Goal: Information Seeking & Learning: Understand process/instructions

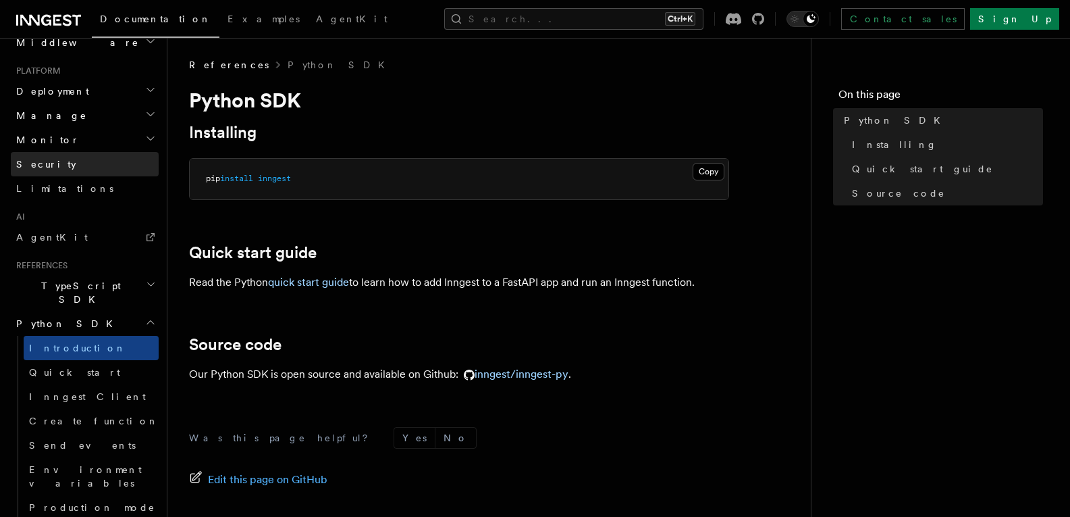
scroll to position [675, 0]
click at [89, 359] on link "Quick start" at bounding box center [91, 371] width 135 height 24
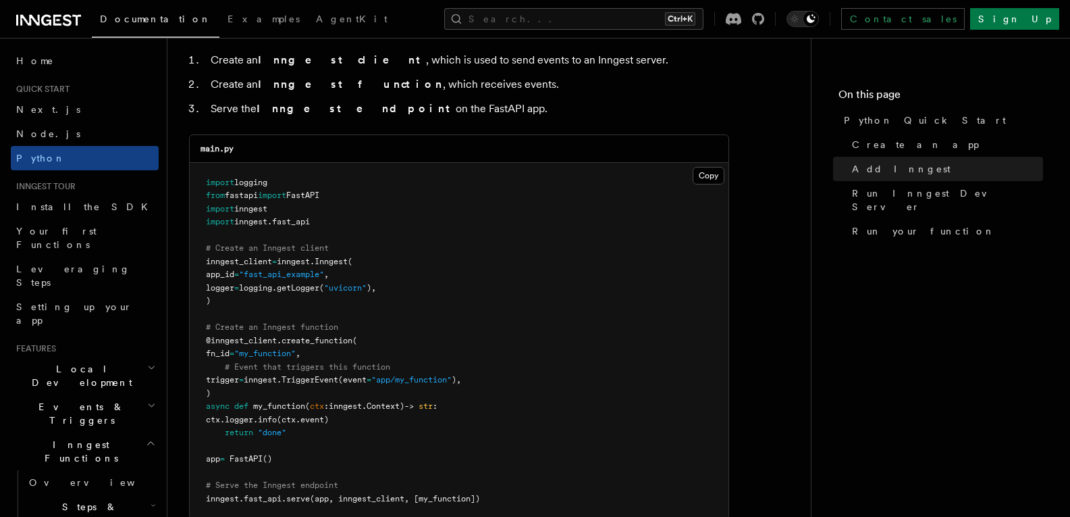
scroll to position [945, 0]
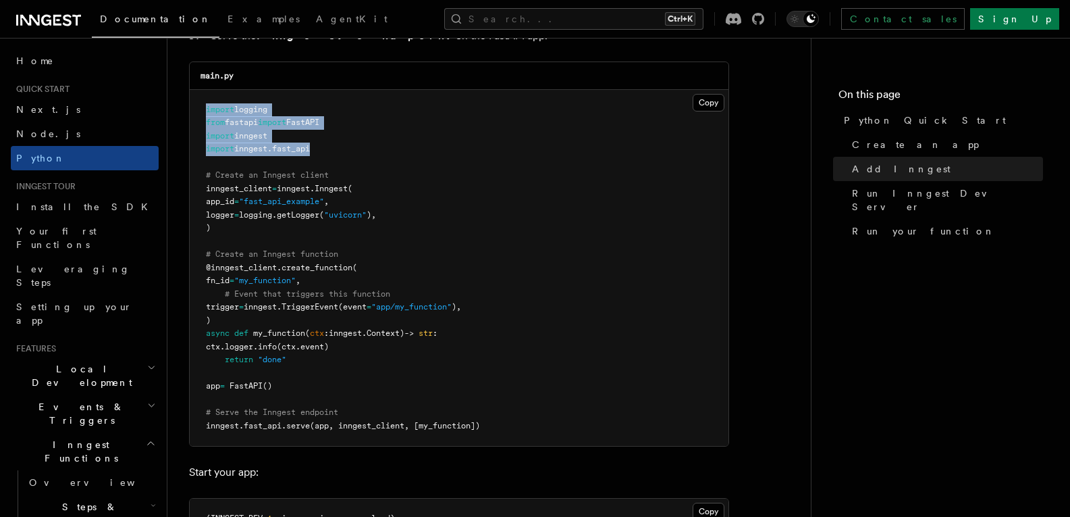
drag, startPoint x: 325, startPoint y: 149, endPoint x: 197, endPoint y: 115, distance: 132.0
click at [197, 115] on pre "import logging from fastapi import FastAPI import inngest import inngest . fast…" at bounding box center [459, 268] width 539 height 357
click at [343, 167] on pre "import logging from fastapi import FastAPI import inngest import inngest . fast…" at bounding box center [459, 268] width 539 height 357
drag, startPoint x: 258, startPoint y: 149, endPoint x: 199, endPoint y: 149, distance: 58.7
click at [199, 149] on pre "import logging from fastapi import FastAPI import inngest import inngest . fast…" at bounding box center [459, 268] width 539 height 357
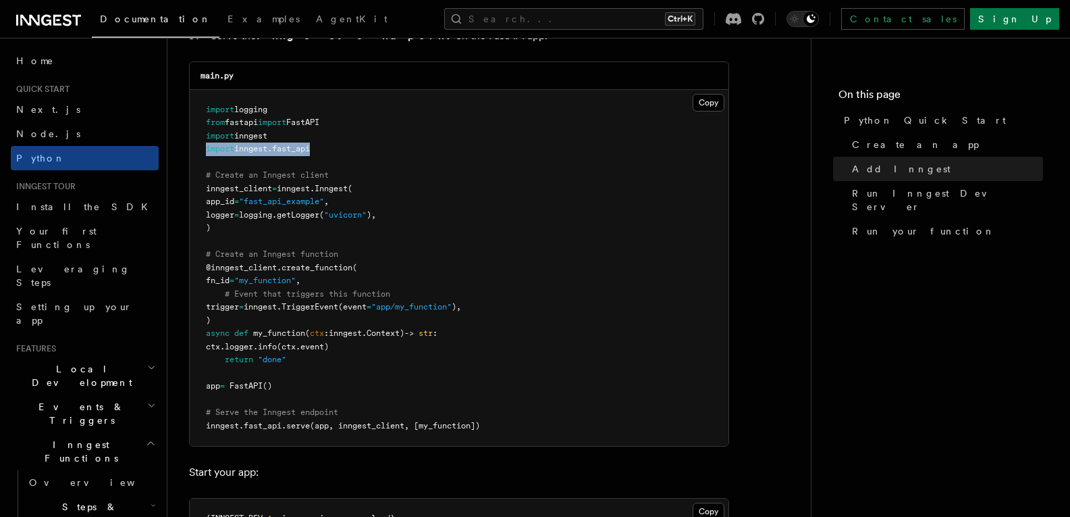
copy span "import inngest . fast_api"
drag, startPoint x: 224, startPoint y: 131, endPoint x: 202, endPoint y: 130, distance: 21.6
click at [202, 130] on pre "import logging from fastapi import FastAPI import inngest import inngest . fast…" at bounding box center [459, 268] width 539 height 357
copy span "import inngest"
click at [234, 201] on span "app_id" at bounding box center [220, 200] width 28 height 9
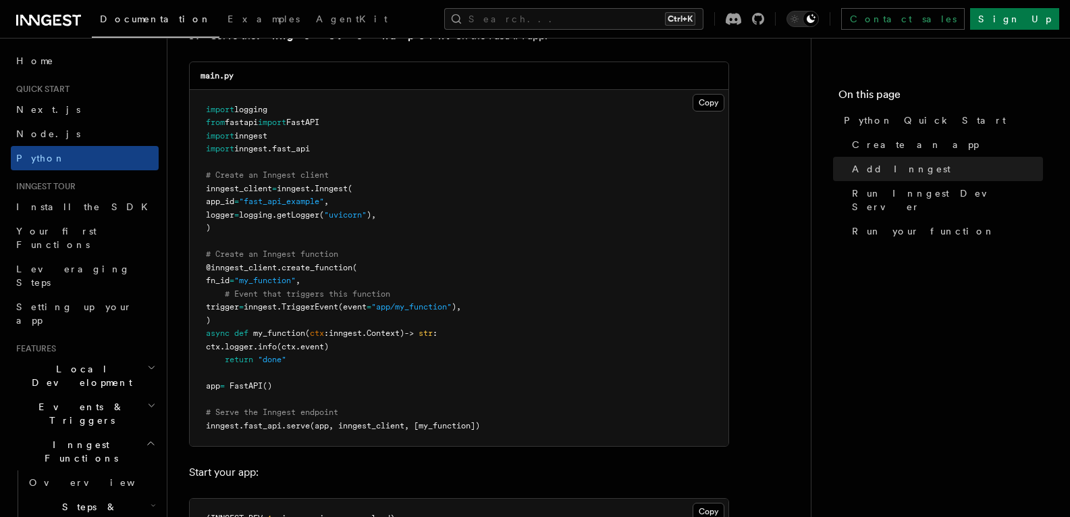
click at [234, 201] on span "app_id" at bounding box center [220, 200] width 28 height 9
drag, startPoint x: 407, startPoint y: 215, endPoint x: 194, endPoint y: 205, distance: 213.6
click at [194, 205] on pre "import logging from fastapi import FastAPI import inngest import inngest . fast…" at bounding box center [459, 268] width 539 height 357
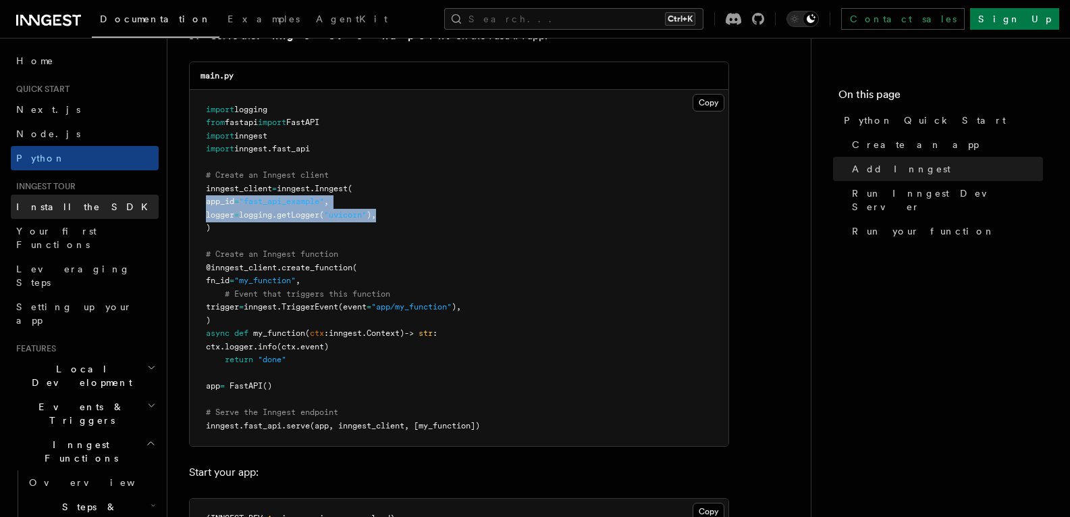
copy code "app_id = "fast_api_example" , logger = logging. getLogger ( "uvicorn" ),"
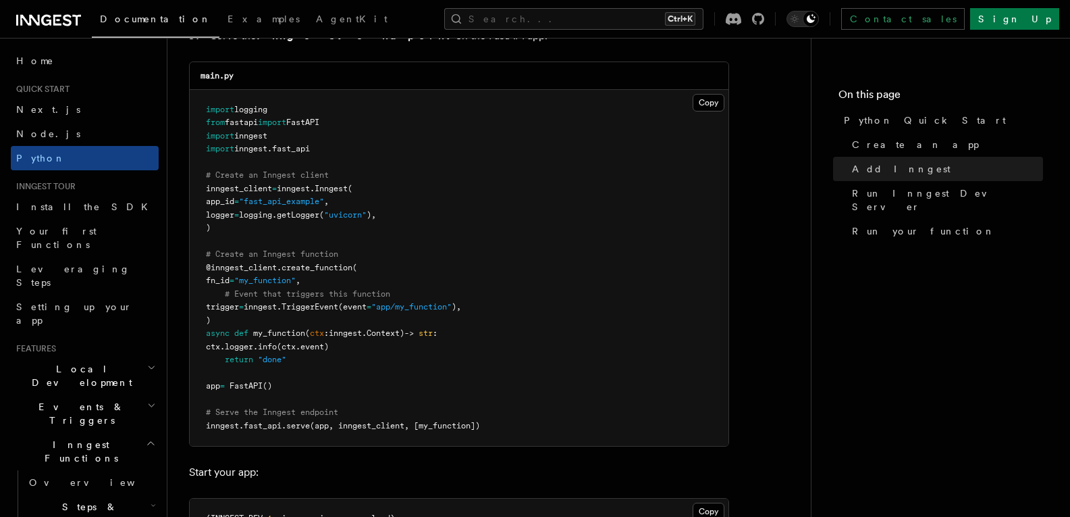
click at [239, 105] on span "logging" at bounding box center [250, 109] width 33 height 9
copy code "import logging"
click at [718, 102] on button "Copy Copied" at bounding box center [709, 103] width 32 height 18
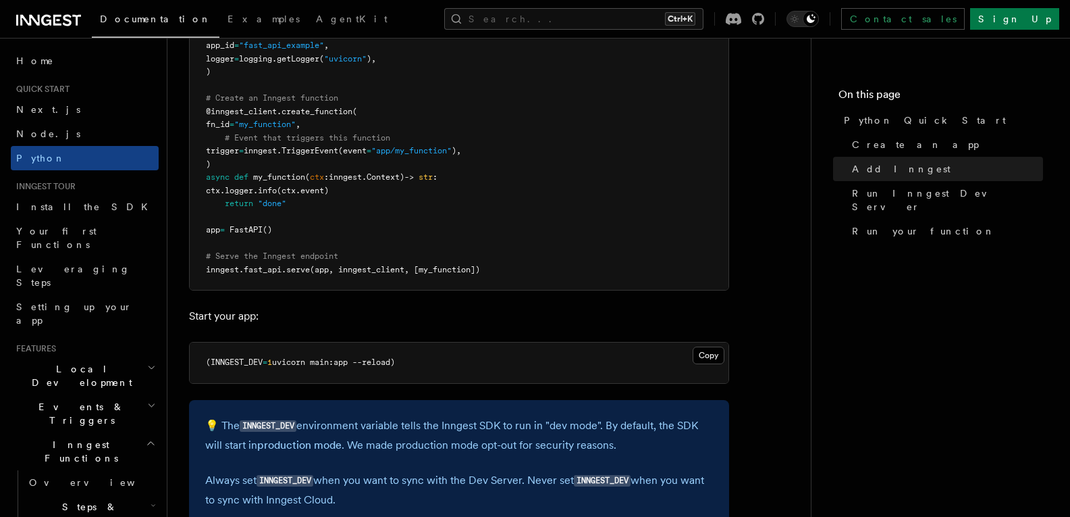
scroll to position [1148, 0]
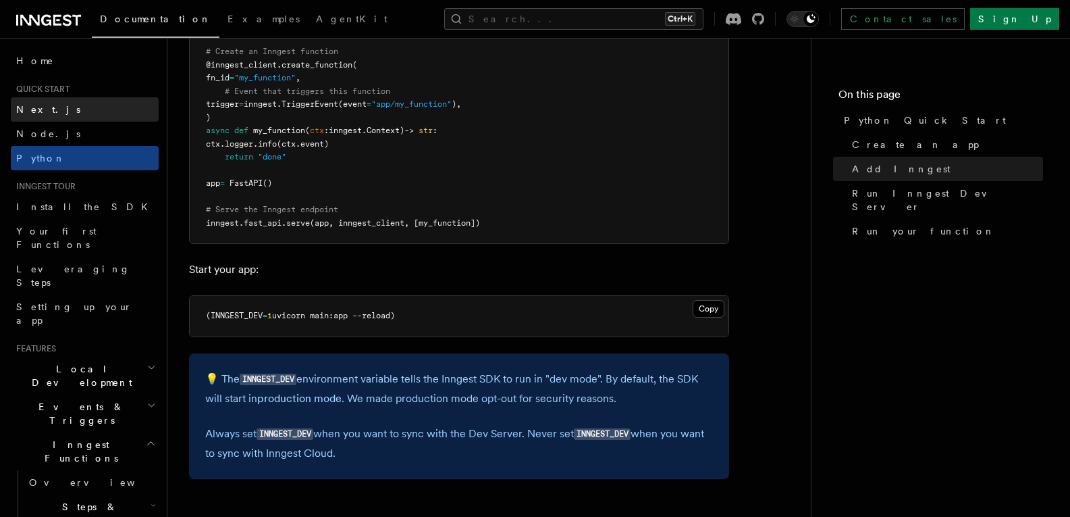
click at [56, 105] on link "Next.js" at bounding box center [85, 109] width 148 height 24
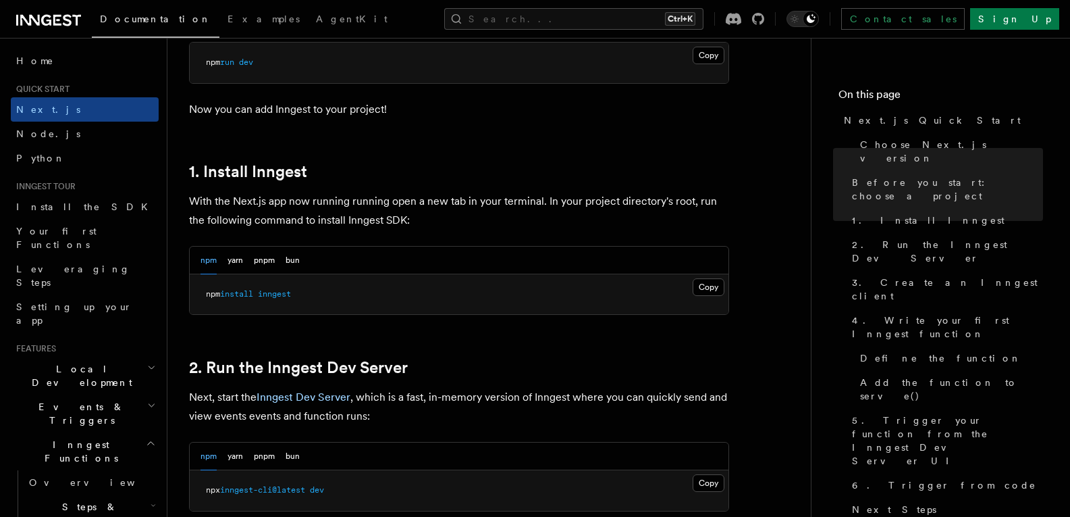
scroll to position [675, 0]
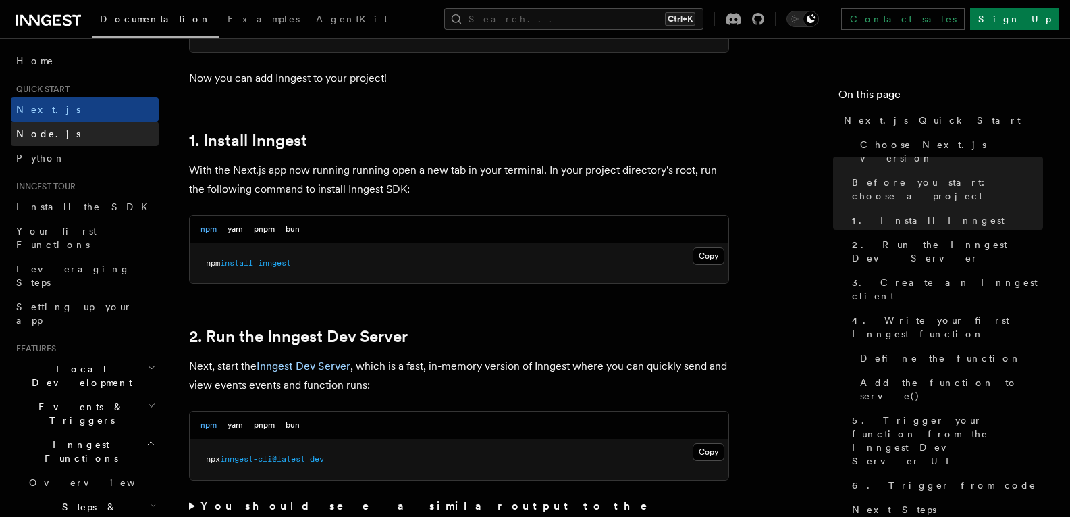
click at [79, 129] on link "Node.js" at bounding box center [85, 134] width 148 height 24
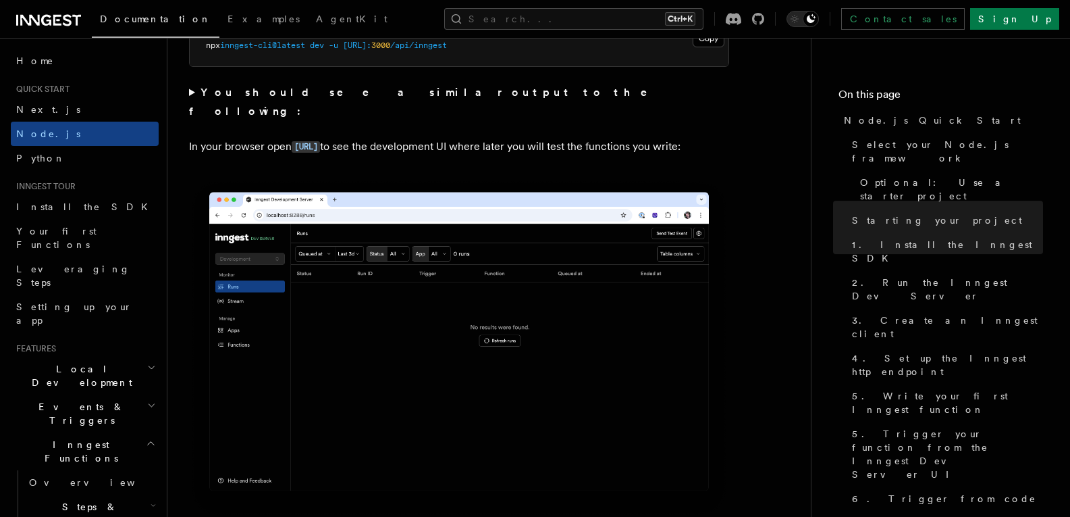
scroll to position [1215, 0]
